Goal: Transaction & Acquisition: Purchase product/service

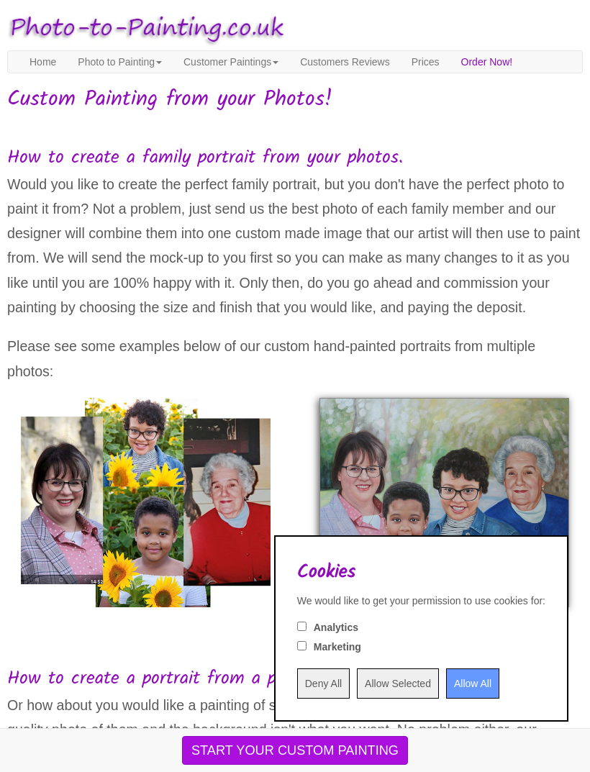
click at [446, 675] on input "Allow All" at bounding box center [472, 684] width 53 height 30
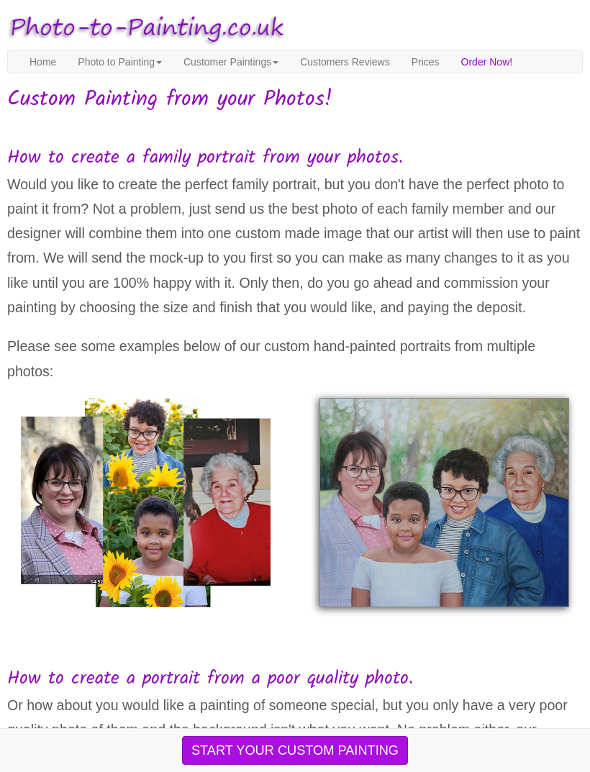
click at [396, 749] on button "START YOUR CUSTOM PAINTING" at bounding box center [295, 750] width 226 height 29
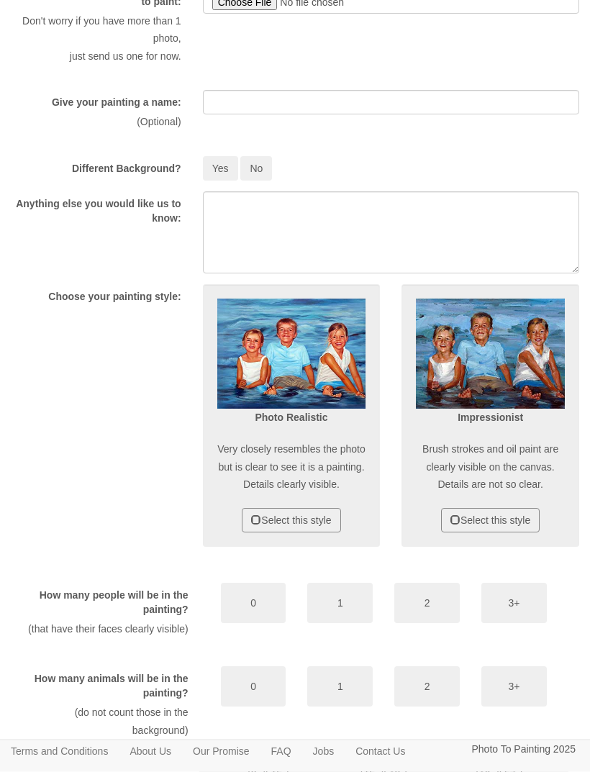
scroll to position [342, 4]
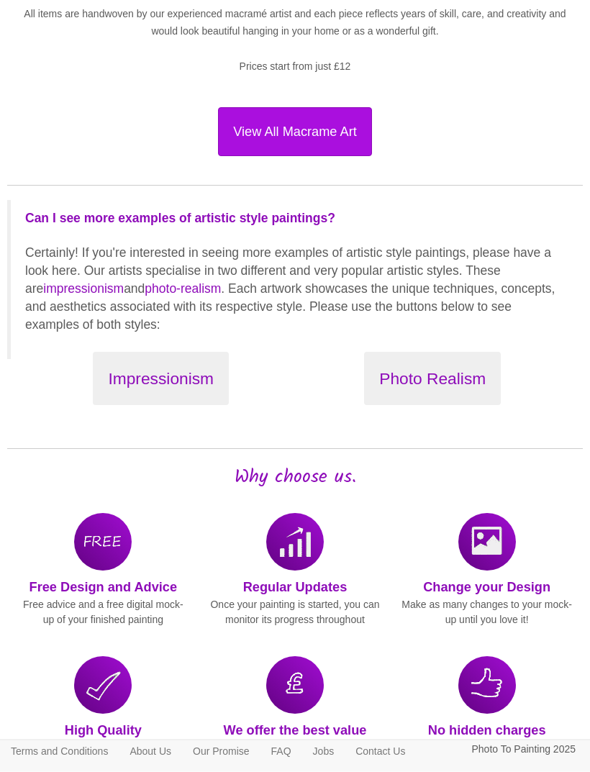
scroll to position [1874, 0]
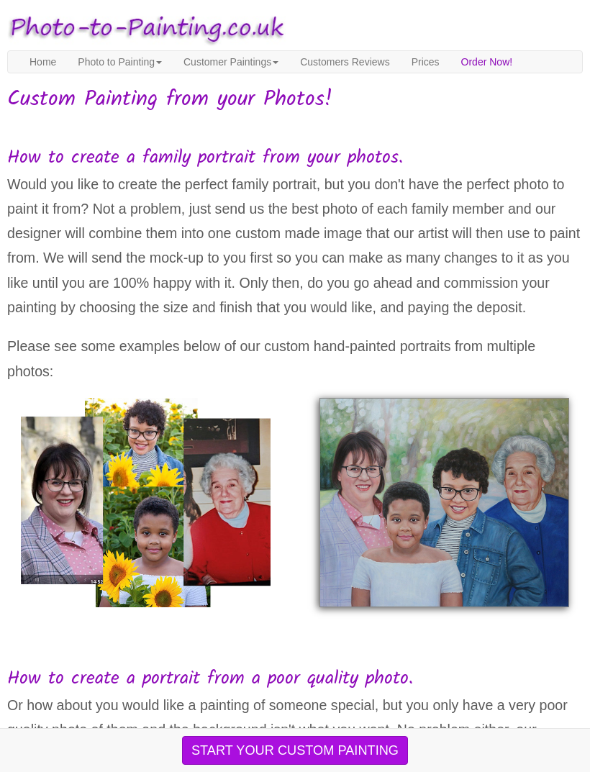
click at [387, 760] on button "START YOUR CUSTOM PAINTING" at bounding box center [295, 750] width 226 height 29
